Goal: Information Seeking & Learning: Learn about a topic

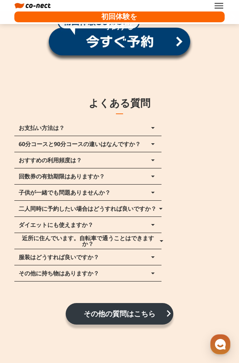
scroll to position [6627, 0]
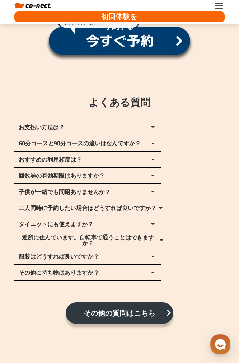
click at [109, 151] on button "おすすめの利用頻度は？ arrow_drop_up" at bounding box center [87, 159] width 147 height 16
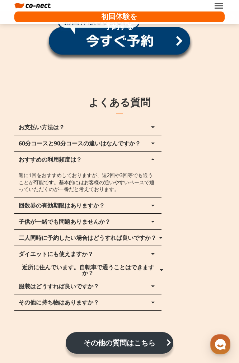
scroll to position [6627, 0]
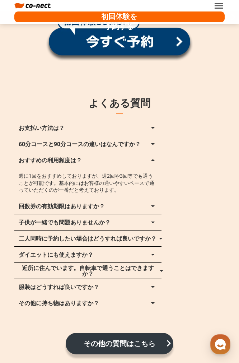
click at [109, 152] on button "おすすめの利用頻度は？ arrow_drop_up" at bounding box center [87, 160] width 147 height 16
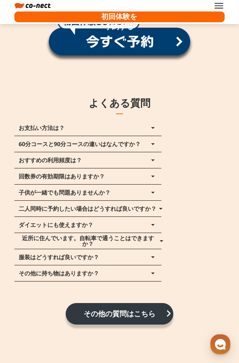
scroll to position [6628, 0]
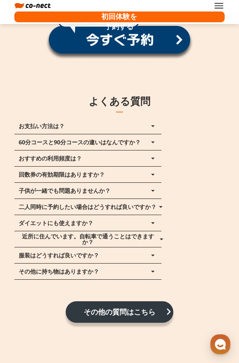
click at [85, 204] on p "二人同時に予約したい場合はどうすれば良いですか？" at bounding box center [88, 207] width 138 height 6
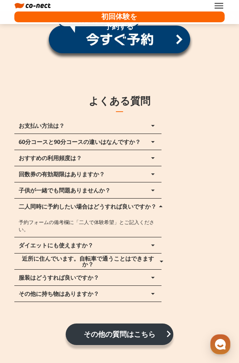
scroll to position [6627, 0]
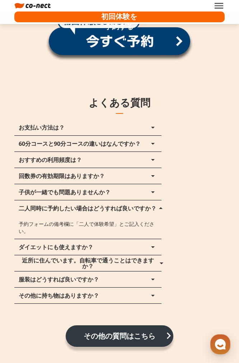
click at [85, 205] on p "二人同時に予約したい場合はどうすれば良いですか？" at bounding box center [88, 208] width 138 height 6
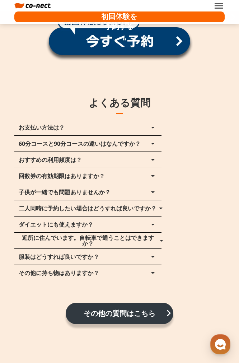
scroll to position [6635, 0]
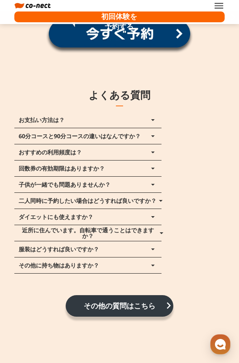
click at [89, 227] on p "近所に住んでいます。自転車で通うことはできますか？" at bounding box center [88, 232] width 139 height 11
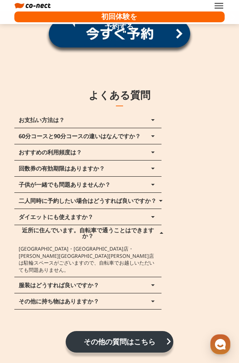
scroll to position [6626, 0]
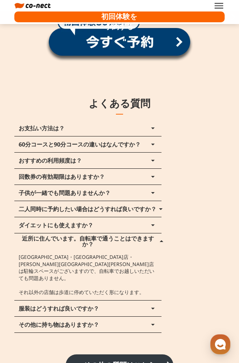
click at [94, 235] on p "近所に住んでいます。自転車で通うことはできますか？" at bounding box center [88, 240] width 139 height 11
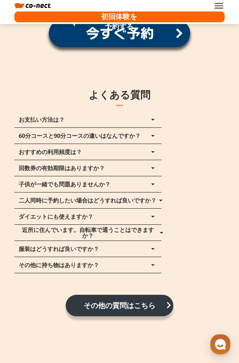
click at [102, 208] on button "ダイエットにも使えますか？ arrow_drop_up" at bounding box center [87, 216] width 147 height 16
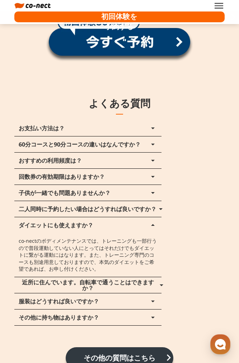
click at [102, 217] on button "ダイエットにも使えますか？ arrow_drop_up" at bounding box center [87, 225] width 147 height 16
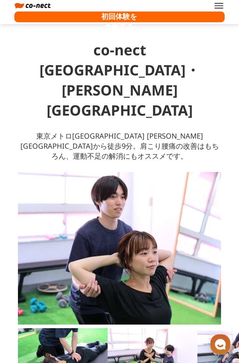
scroll to position [0, 0]
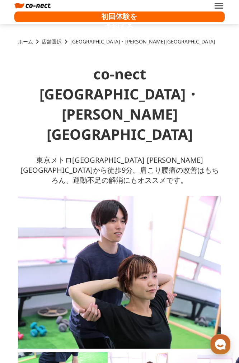
click at [215, 8] on button "menu" at bounding box center [218, 5] width 11 height 11
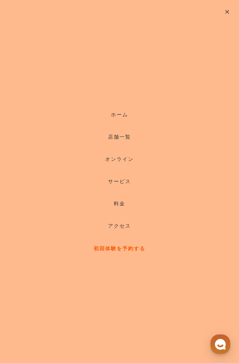
click at [123, 200] on link "料金" at bounding box center [119, 203] width 239 height 22
click at [117, 206] on link "料金" at bounding box center [119, 203] width 239 height 22
click at [121, 202] on link "料金" at bounding box center [119, 203] width 239 height 22
click at [226, 10] on button "close" at bounding box center [227, 12] width 24 height 24
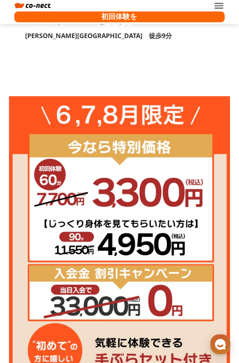
click at [224, 3] on button "menu" at bounding box center [218, 5] width 11 height 11
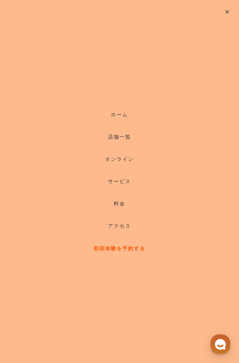
click at [118, 202] on link "料金" at bounding box center [119, 203] width 239 height 22
click at [227, 9] on button "close" at bounding box center [227, 12] width 24 height 24
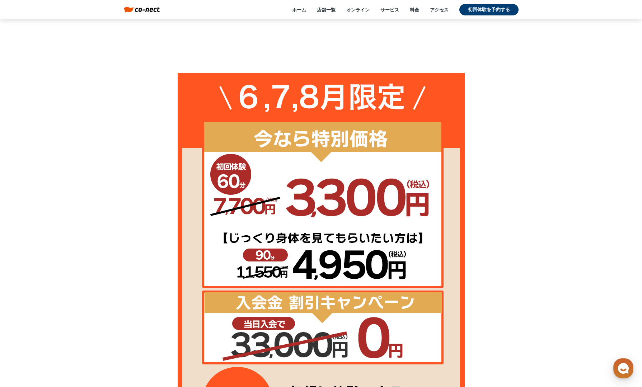
click at [359, 9] on link "料金" at bounding box center [414, 9] width 9 height 6
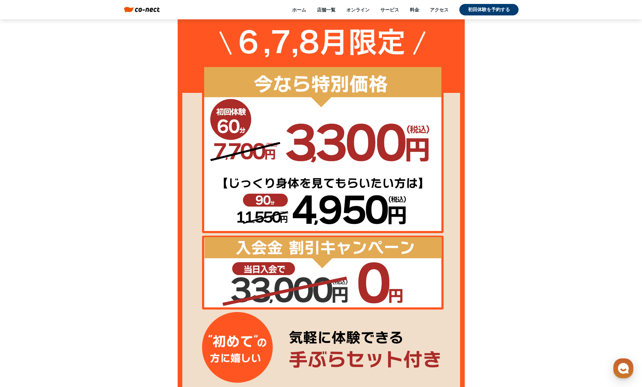
click at [359, 8] on link "料金" at bounding box center [414, 9] width 9 height 6
click at [359, 8] on link "サービス" at bounding box center [389, 9] width 19 height 6
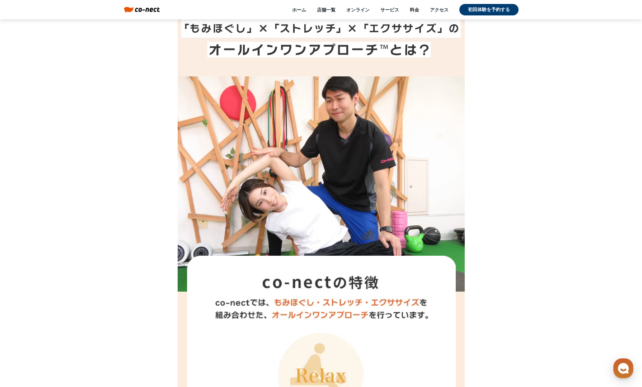
click at [359, 7] on link "料金" at bounding box center [414, 9] width 9 height 6
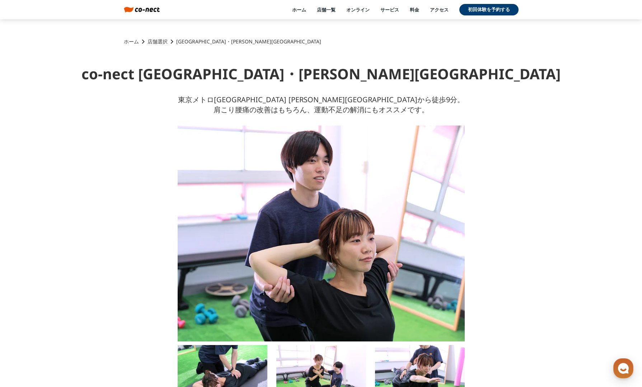
drag, startPoint x: 483, startPoint y: 111, endPoint x: 481, endPoint y: 38, distance: 73.3
click at [134, 43] on link "ホーム" at bounding box center [131, 41] width 15 height 7
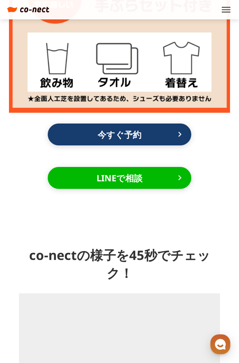
scroll to position [3903, 0]
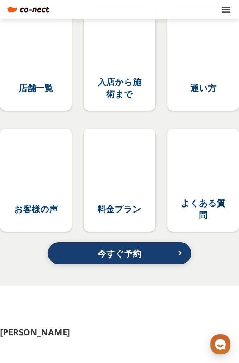
click at [136, 155] on div at bounding box center [119, 170] width 50 height 50
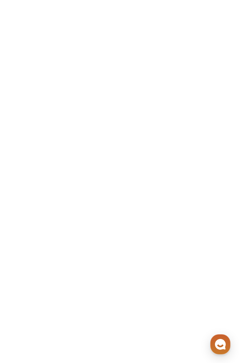
click at [130, 203] on p "料金プラン" at bounding box center [119, 209] width 44 height 12
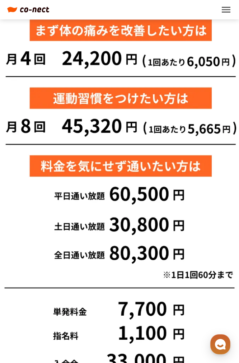
scroll to position [107, 0]
